Goal: Transaction & Acquisition: Purchase product/service

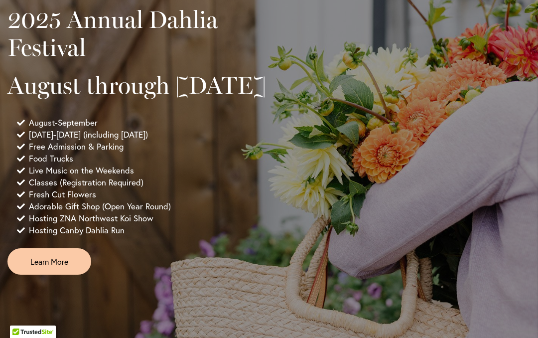
scroll to position [712, 0]
click at [54, 267] on span "Learn More" at bounding box center [49, 260] width 38 height 11
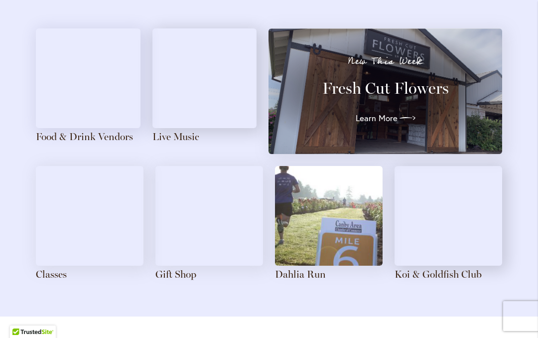
scroll to position [1181, 0]
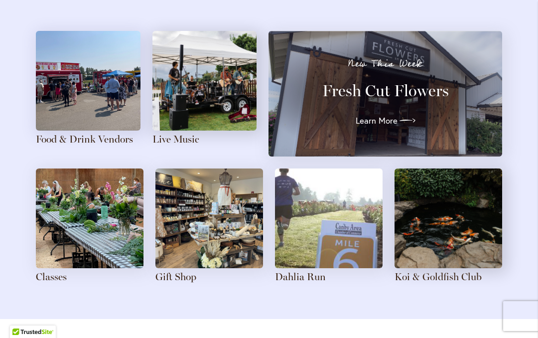
click at [86, 230] on img at bounding box center [90, 218] width 108 height 100
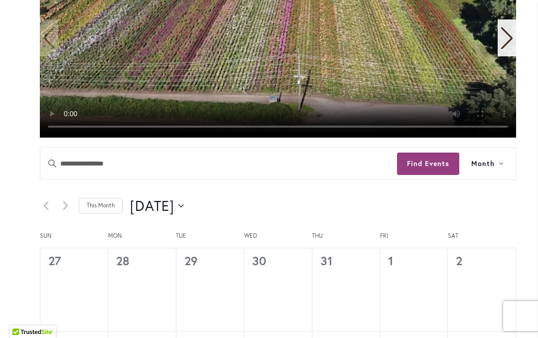
scroll to position [401, 0]
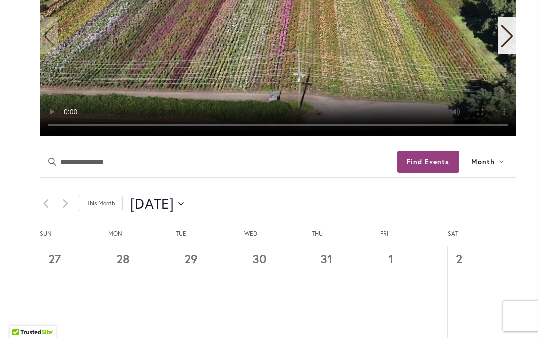
click at [184, 204] on icon "Click to toggle datepicker" at bounding box center [180, 204] width 5 height 4
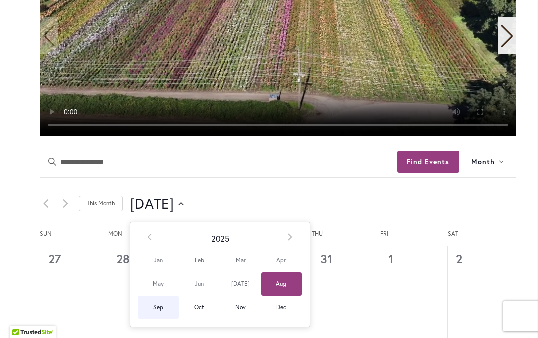
click at [159, 305] on span "Sep" at bounding box center [158, 306] width 41 height 23
type input "********"
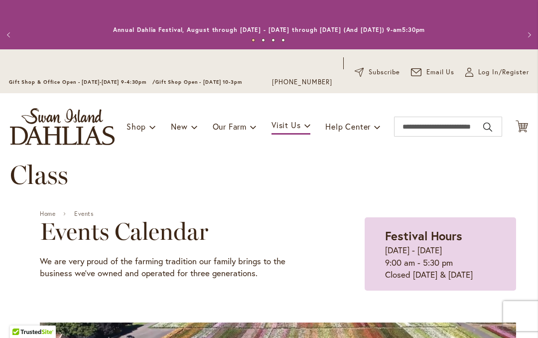
scroll to position [0, 0]
click at [88, 215] on link "Events" at bounding box center [83, 213] width 19 height 7
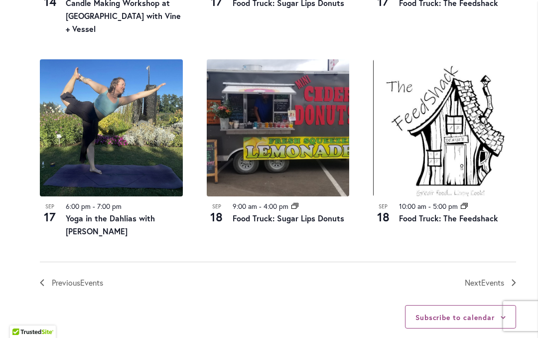
scroll to position [1152, 0]
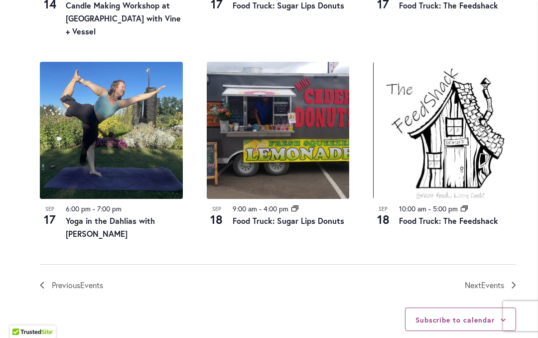
click at [514, 281] on icon "Next Events" at bounding box center [514, 284] width 4 height 7
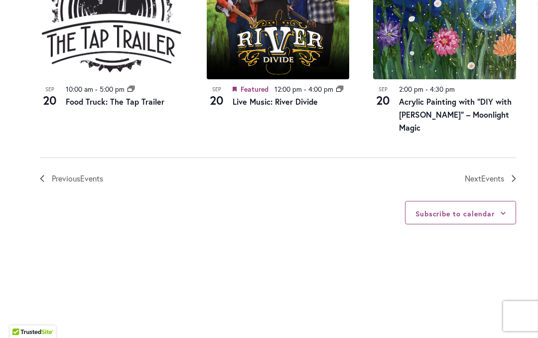
scroll to position [1233, 0]
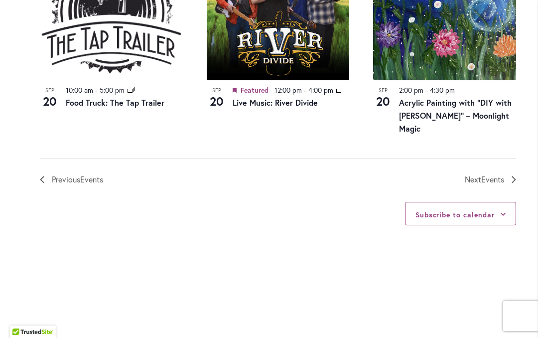
click at [514, 176] on icon "Next Events" at bounding box center [514, 179] width 4 height 7
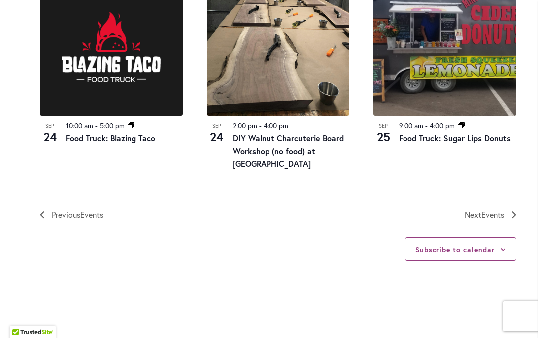
scroll to position [1210, 0]
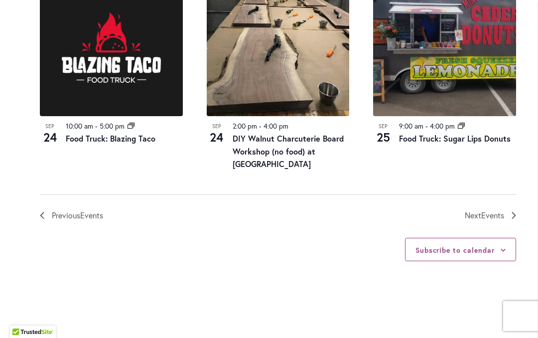
click at [515, 212] on icon "Next Events" at bounding box center [514, 215] width 4 height 7
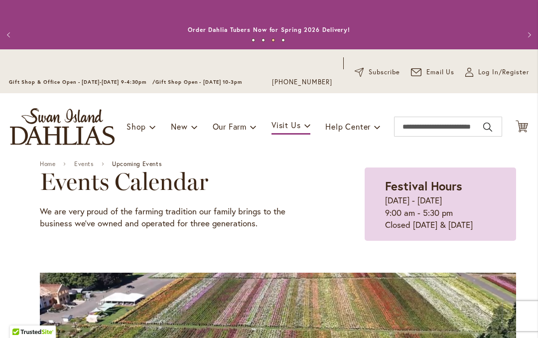
scroll to position [0, 0]
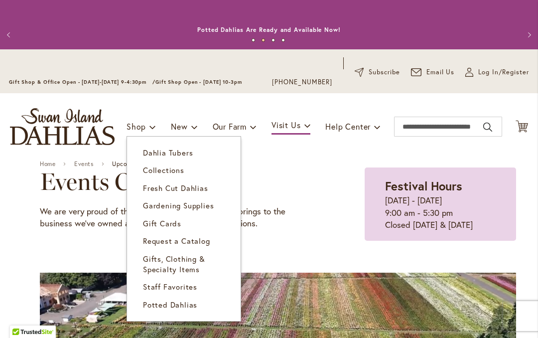
click at [169, 150] on span "Dahlia Tubers" at bounding box center [168, 152] width 50 height 10
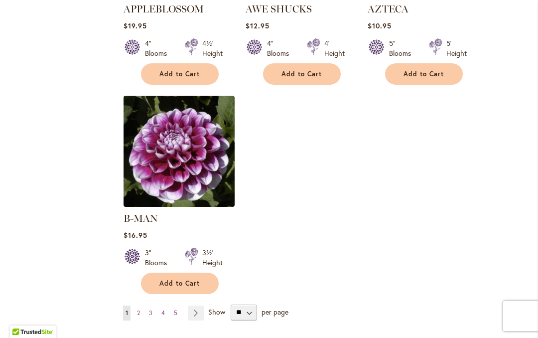
scroll to position [1262, 0]
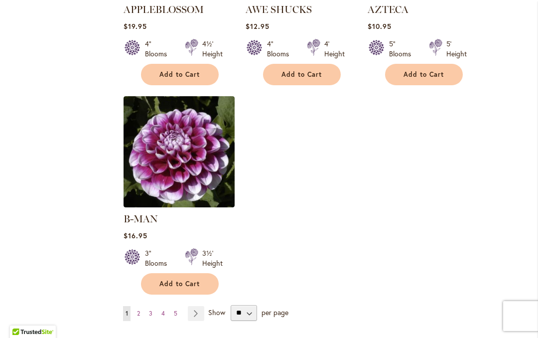
click at [195, 306] on link "Page Next" at bounding box center [196, 313] width 16 height 15
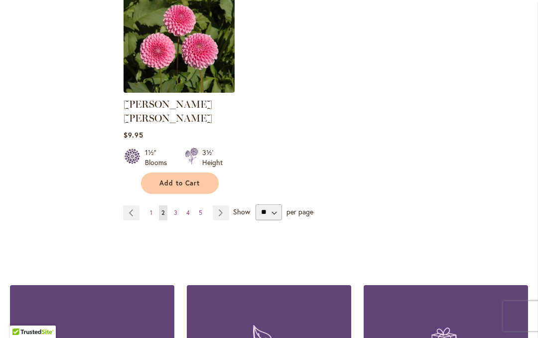
scroll to position [1365, 0]
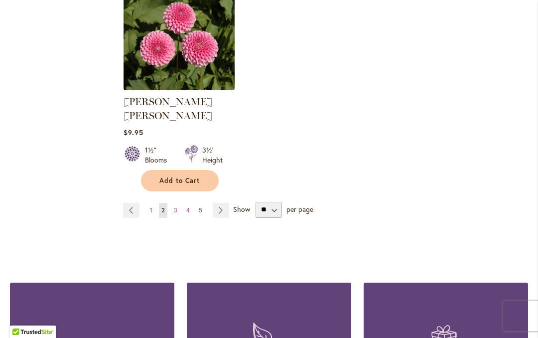
click at [223, 203] on link "Page Next" at bounding box center [221, 210] width 16 height 15
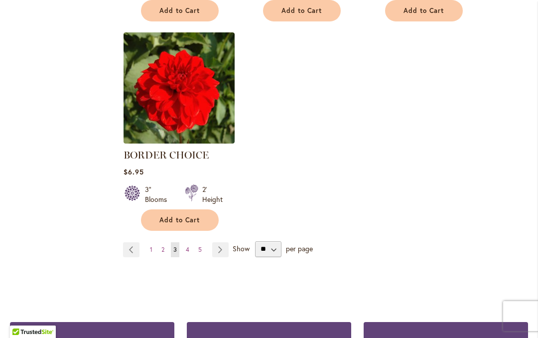
scroll to position [1312, 0]
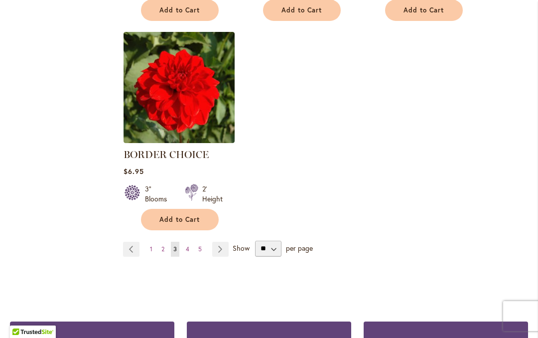
click at [224, 249] on link "Page Next" at bounding box center [220, 249] width 16 height 15
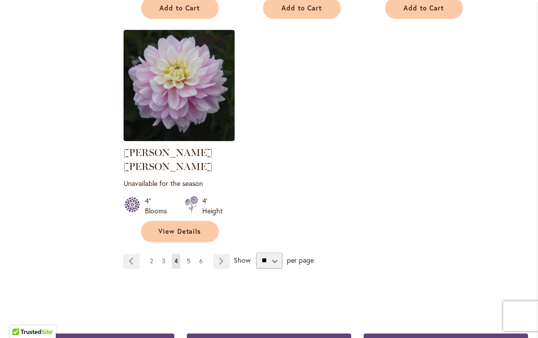
scroll to position [1329, 0]
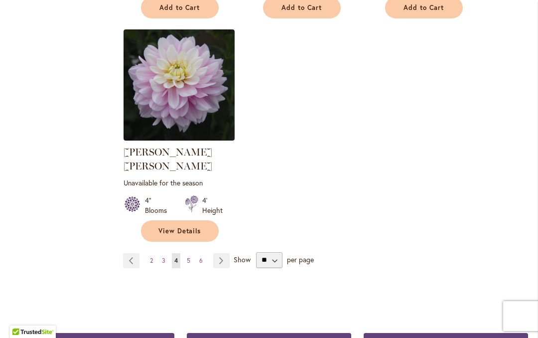
click at [192, 253] on link "Page 5" at bounding box center [188, 260] width 8 height 15
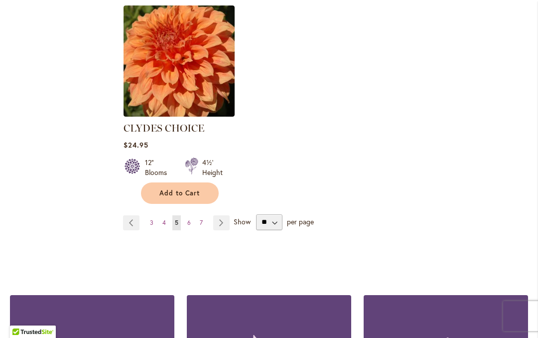
scroll to position [1367, 0]
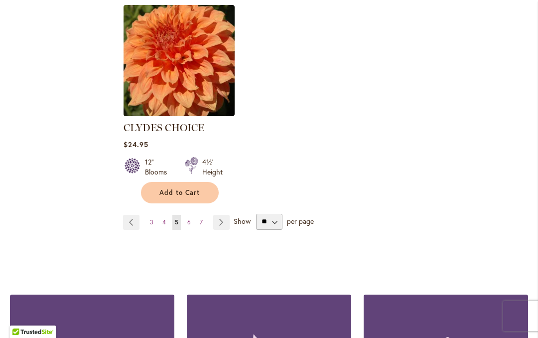
click at [185, 215] on link "Page 6" at bounding box center [189, 222] width 8 height 15
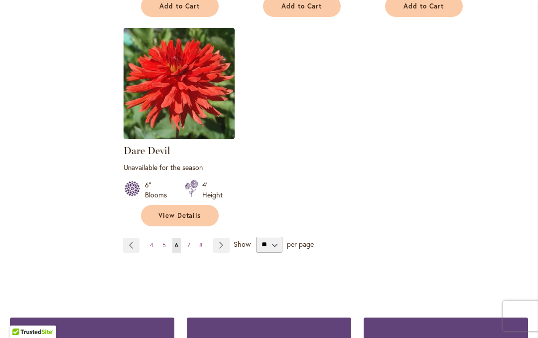
scroll to position [1354, 0]
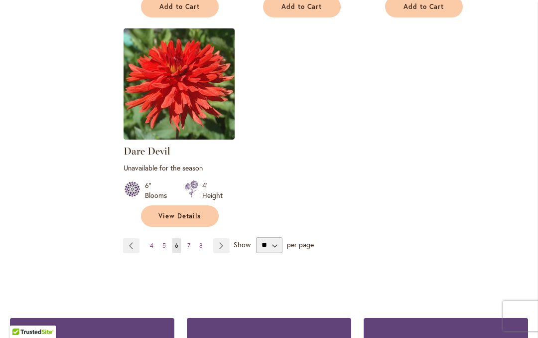
click at [188, 242] on span "7" at bounding box center [188, 245] width 3 height 7
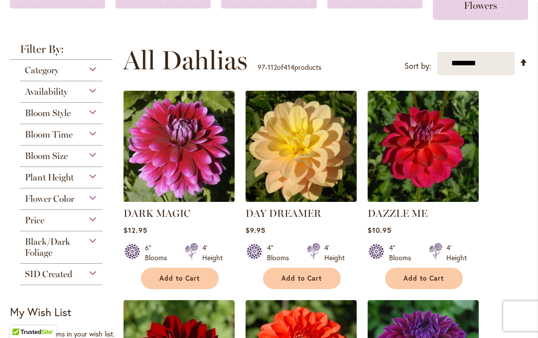
scroll to position [208, 0]
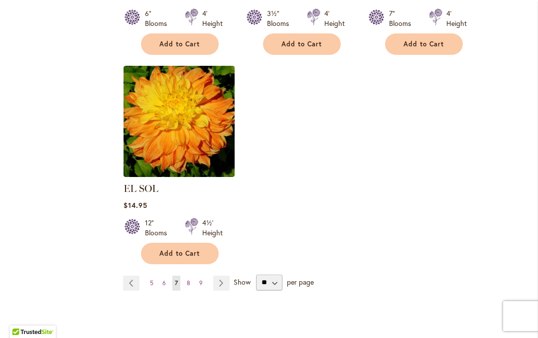
scroll to position [1292, 0]
click at [187, 279] on span "8" at bounding box center [188, 282] width 3 height 7
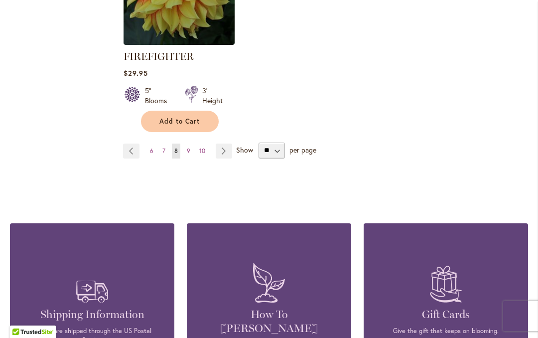
scroll to position [1453, 0]
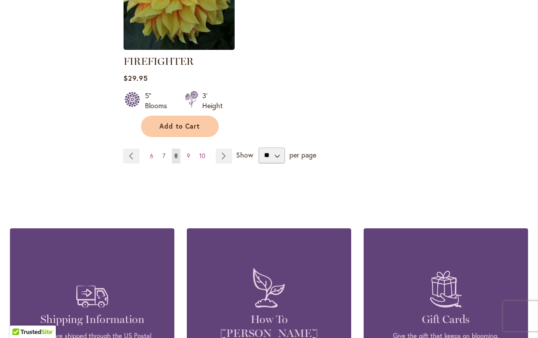
click at [187, 156] on span "9" at bounding box center [188, 155] width 3 height 7
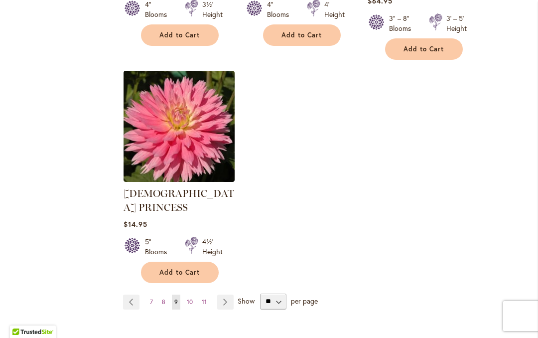
scroll to position [1333, 0]
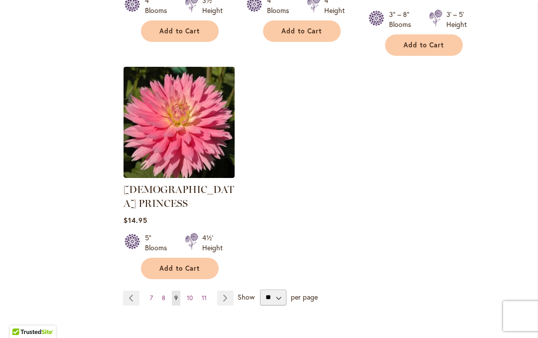
click at [191, 294] on span "10" at bounding box center [190, 297] width 6 height 7
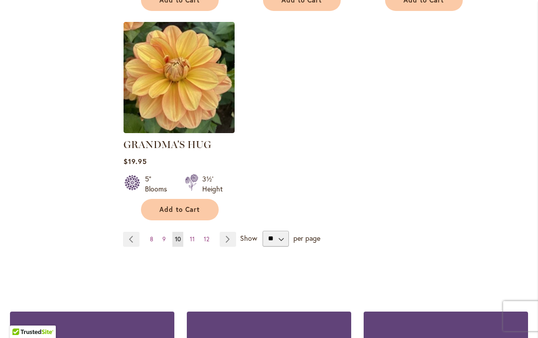
scroll to position [1337, 0]
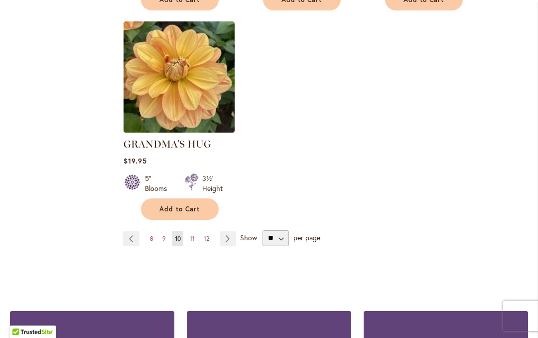
click at [193, 235] on span "11" at bounding box center [192, 238] width 5 height 7
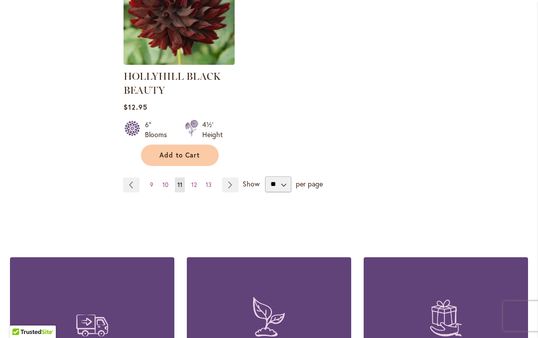
scroll to position [1431, 0]
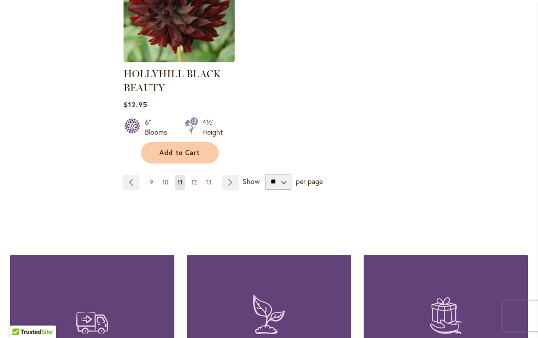
click at [196, 182] on span "12" at bounding box center [193, 181] width 5 height 7
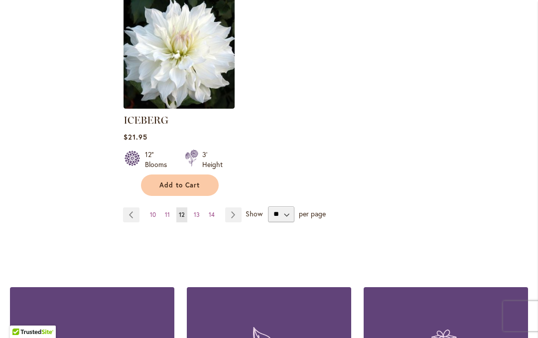
scroll to position [1363, 0]
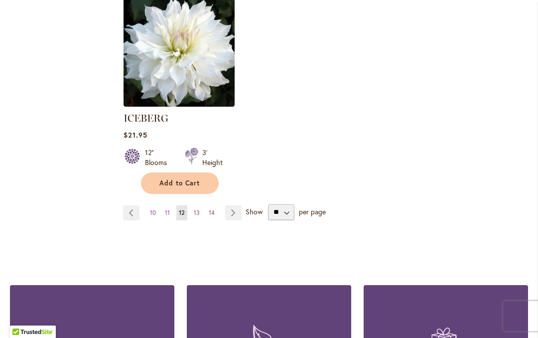
click at [196, 209] on span "13" at bounding box center [197, 212] width 6 height 7
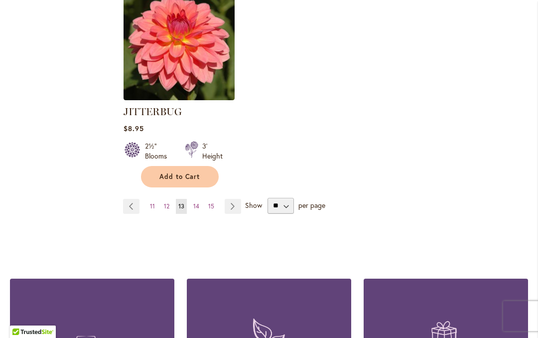
scroll to position [1368, 0]
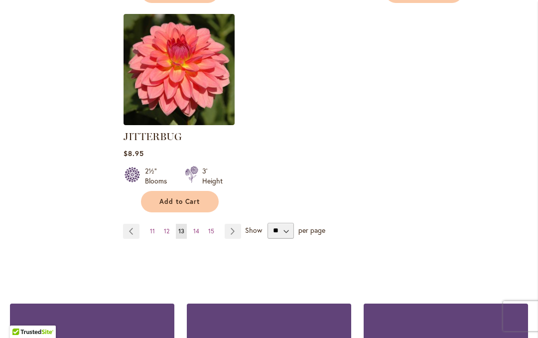
click at [198, 227] on span "14" at bounding box center [196, 230] width 6 height 7
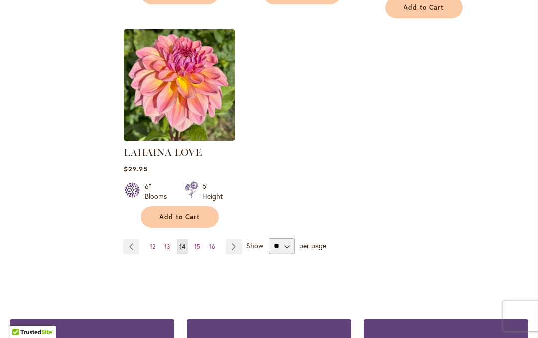
scroll to position [1329, 0]
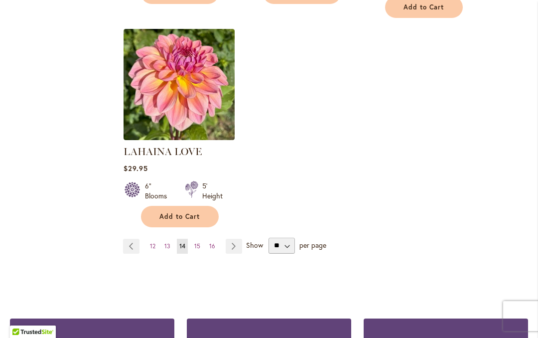
click at [198, 242] on span "15" at bounding box center [197, 245] width 6 height 7
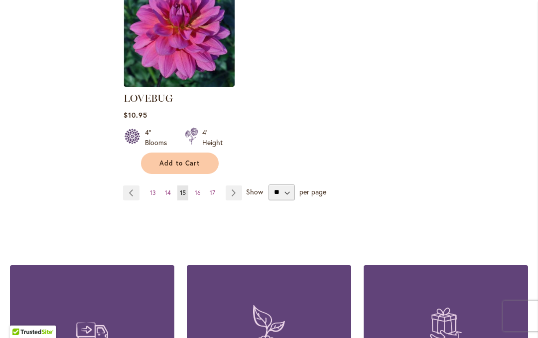
scroll to position [1395, 0]
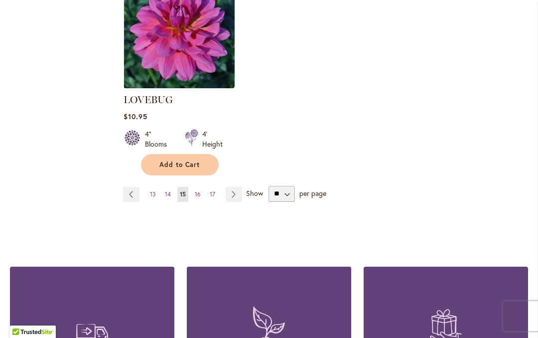
click at [201, 187] on link "Page 16" at bounding box center [197, 194] width 11 height 15
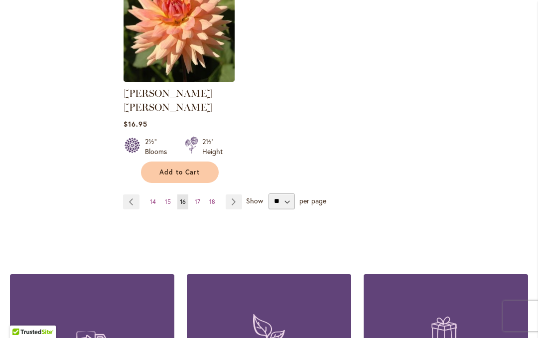
scroll to position [1402, 0]
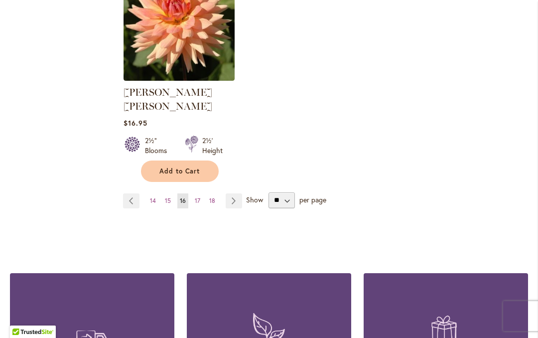
click at [199, 193] on link "Page 17" at bounding box center [197, 200] width 10 height 15
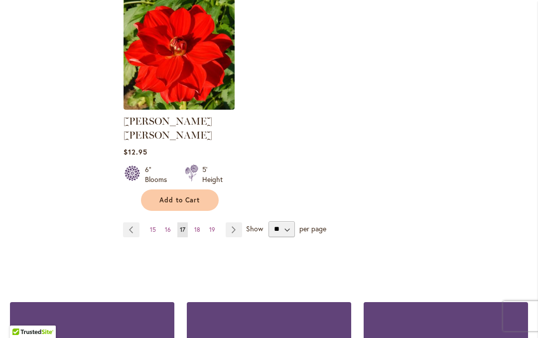
scroll to position [1361, 0]
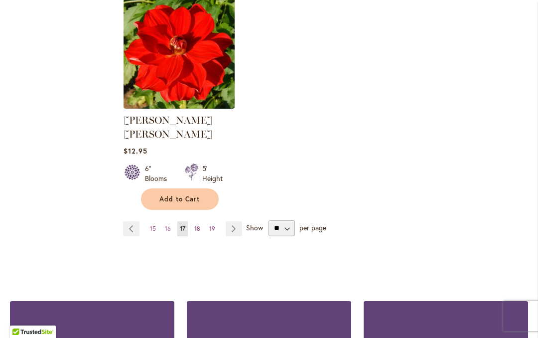
click at [201, 221] on link "Page 18" at bounding box center [197, 228] width 11 height 15
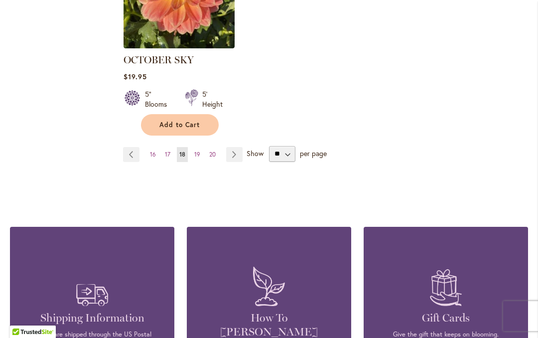
scroll to position [1418, 0]
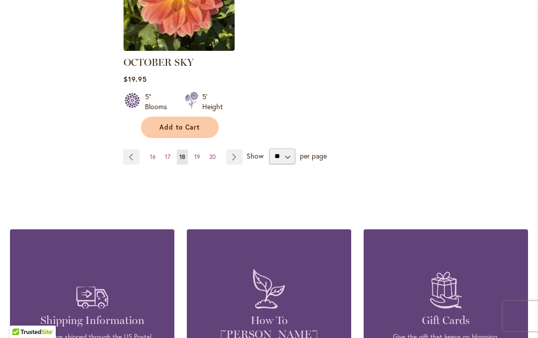
click at [197, 153] on span "19" at bounding box center [197, 156] width 6 height 7
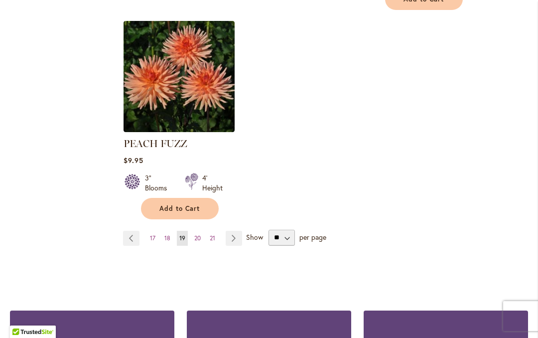
scroll to position [1335, 0]
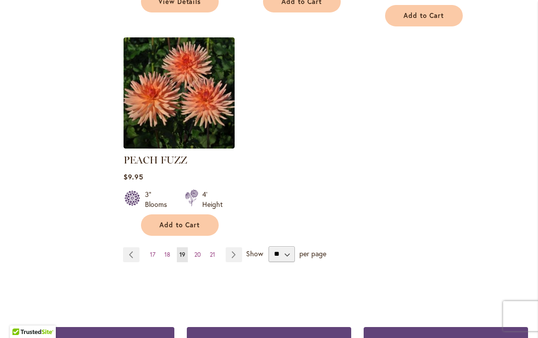
click at [201, 247] on link "Page 20" at bounding box center [197, 254] width 11 height 15
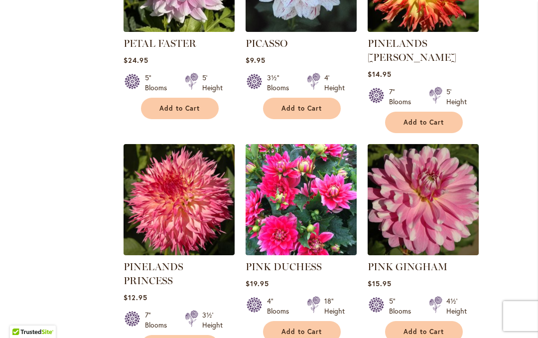
scroll to position [824, 0]
